Goal: Task Accomplishment & Management: Manage account settings

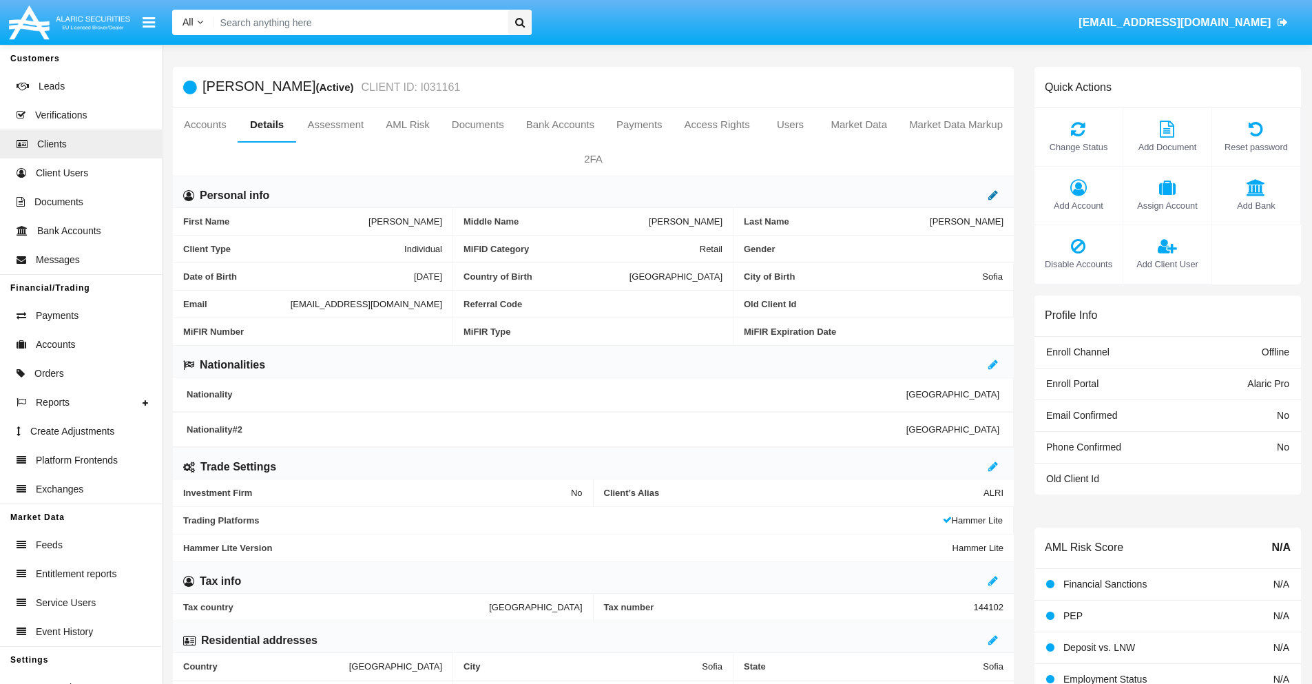
click at [993, 195] on icon at bounding box center [994, 194] width 10 height 11
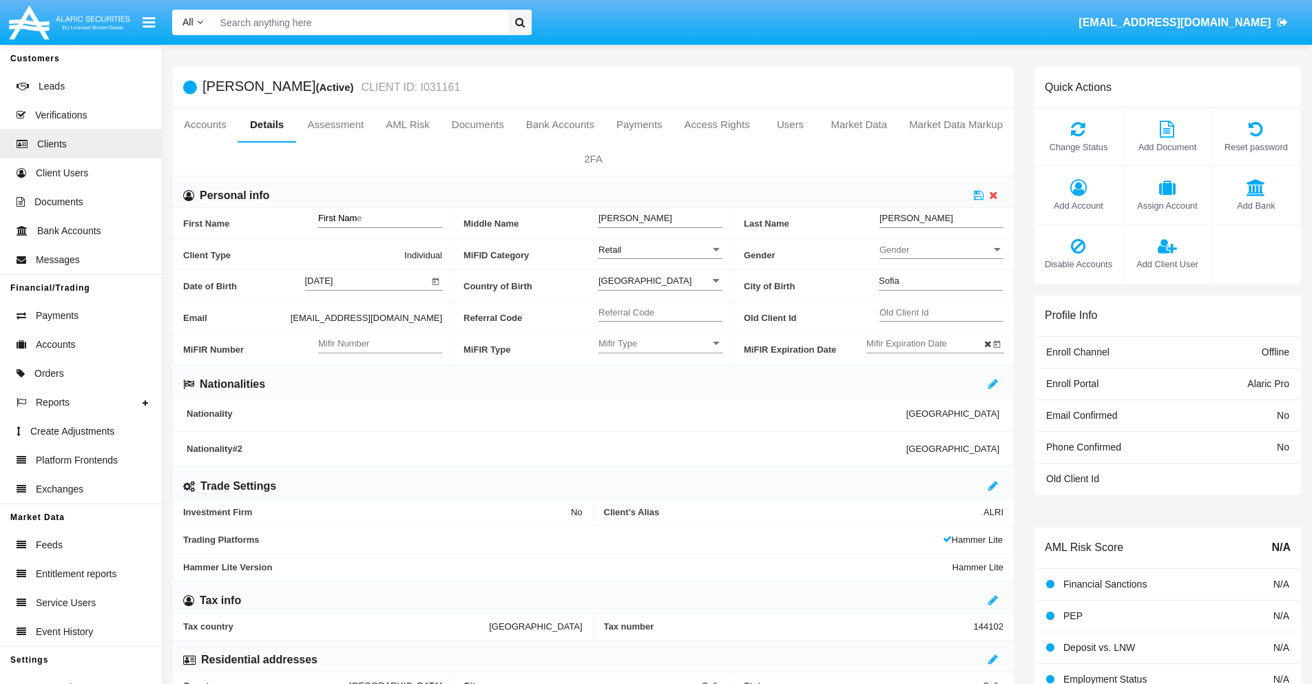
type input "First Name"
click at [979, 195] on icon at bounding box center [979, 194] width 10 height 11
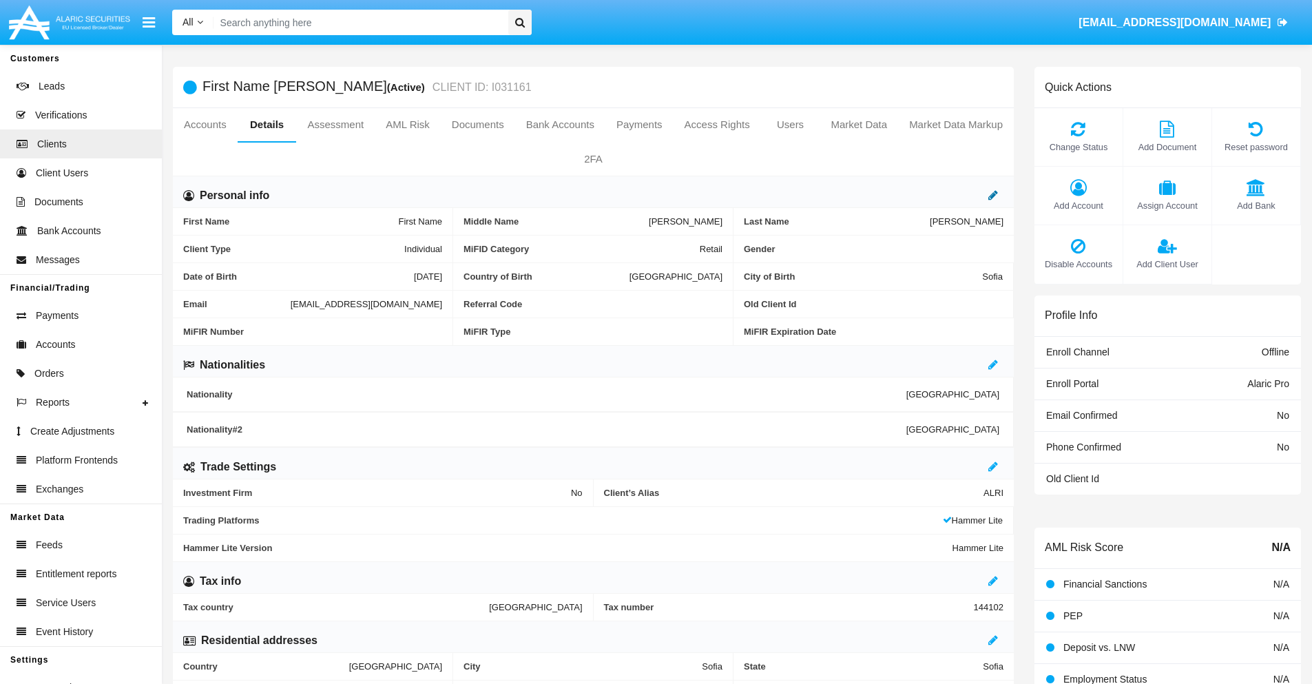
click at [993, 195] on icon at bounding box center [994, 194] width 10 height 11
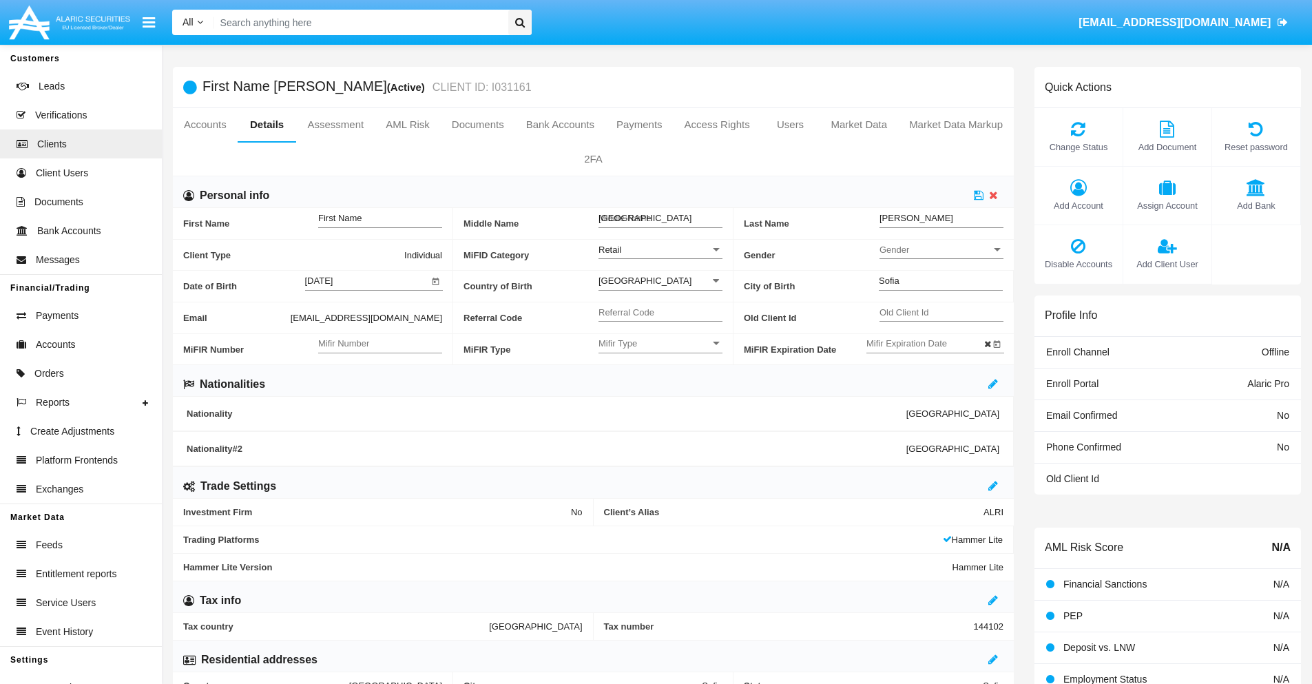
type input "Middle Name"
click at [979, 195] on icon at bounding box center [979, 194] width 10 height 11
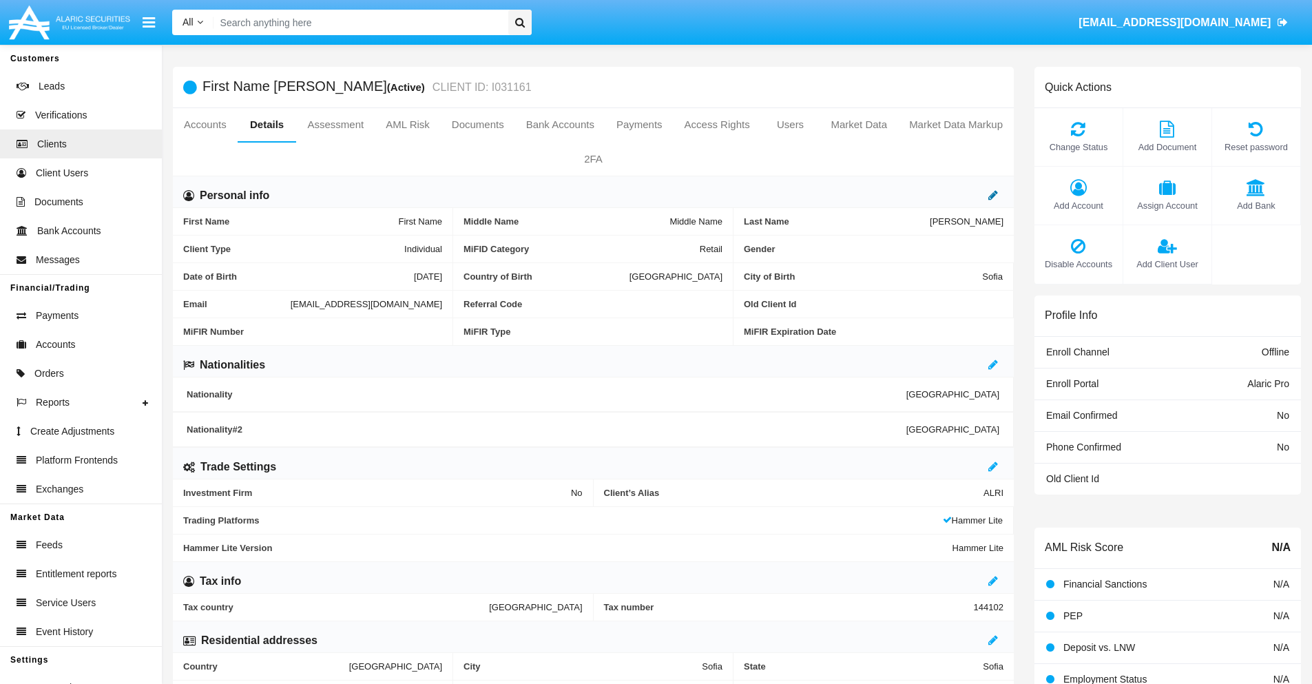
click at [993, 195] on icon at bounding box center [994, 194] width 10 height 11
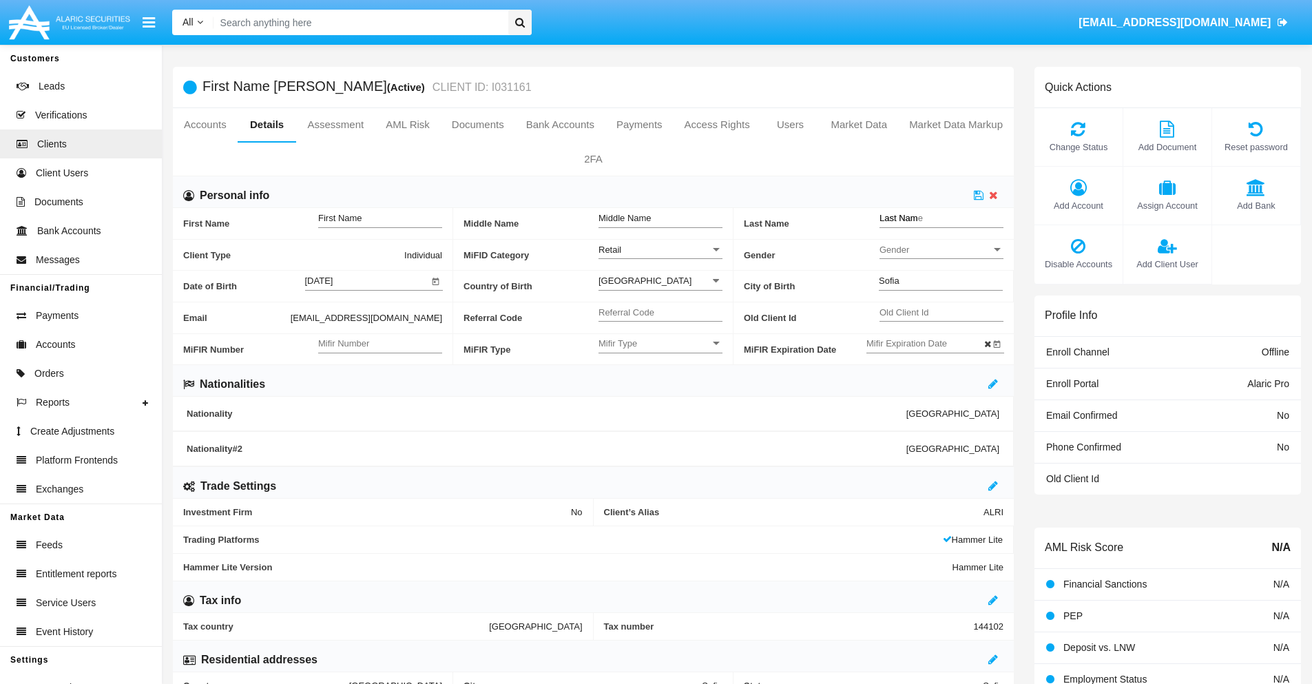
type input "Last Name"
click at [979, 195] on icon at bounding box center [979, 194] width 10 height 11
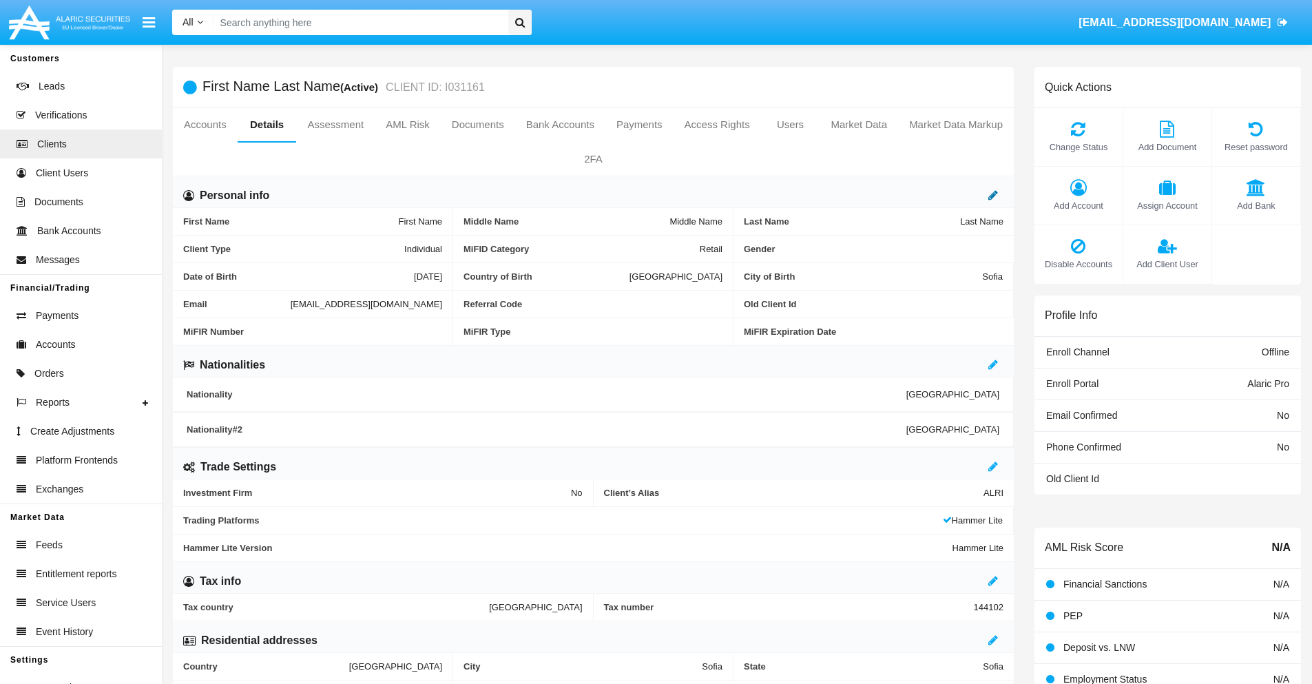
click at [993, 195] on icon at bounding box center [994, 194] width 10 height 11
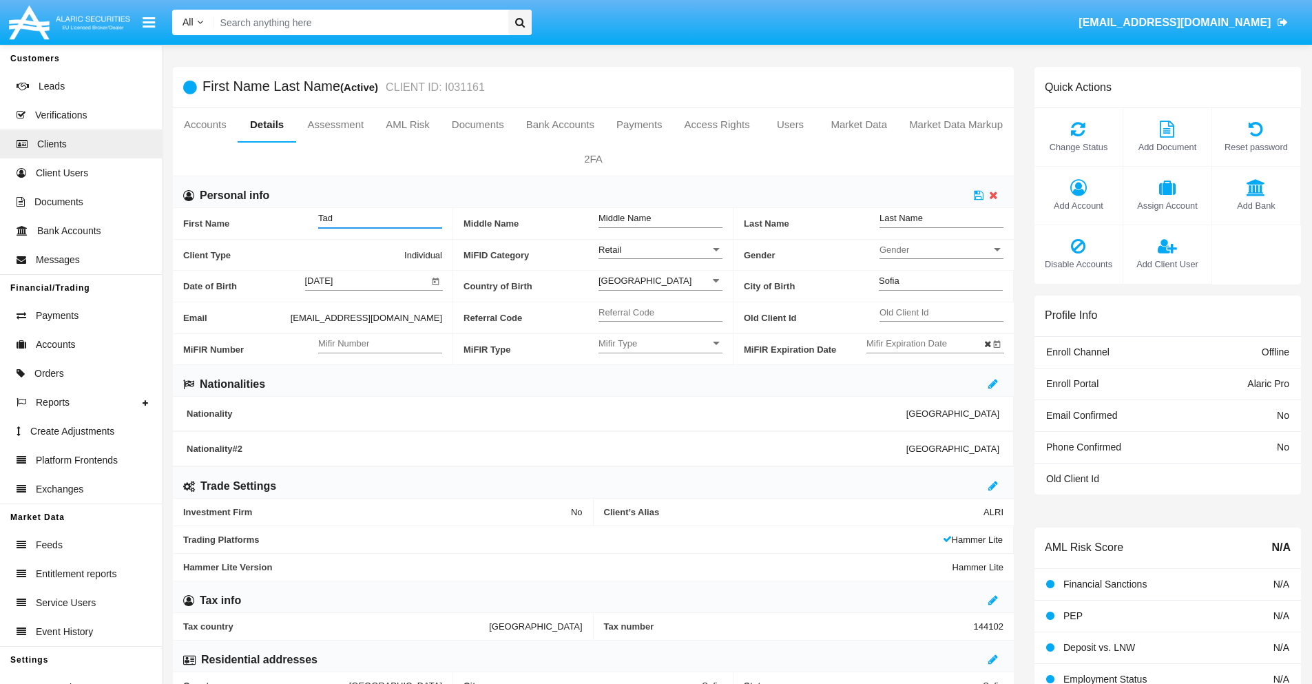
type input "Tad"
type input "Jenine"
type input "MacGyver"
click at [979, 195] on icon at bounding box center [979, 194] width 10 height 11
